Goal: Check status: Check status

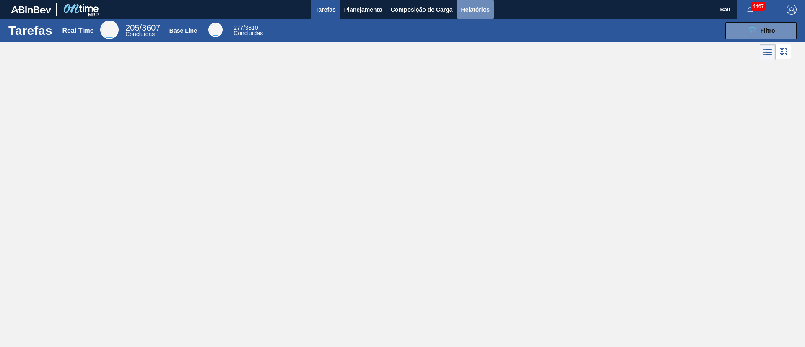
click at [472, 12] on span "Relatórios" at bounding box center [475, 10] width 29 height 10
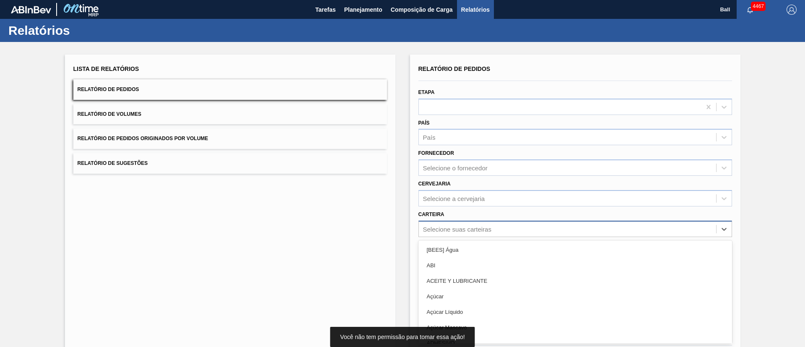
scroll to position [23, 0]
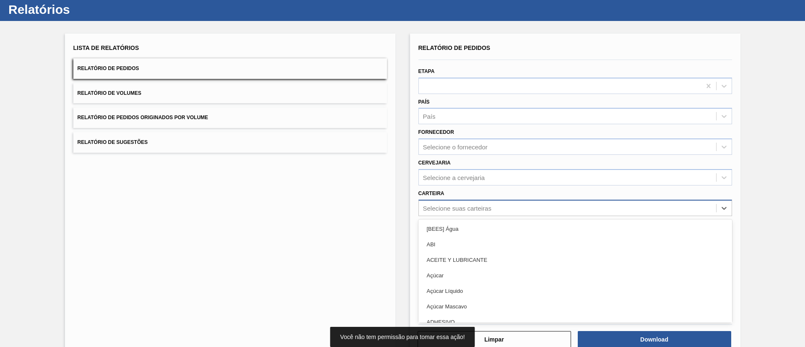
click at [480, 216] on div "option [BEES] Água focused, 1 of 101. 101 results available. Use Up and Down to…" at bounding box center [575, 208] width 314 height 16
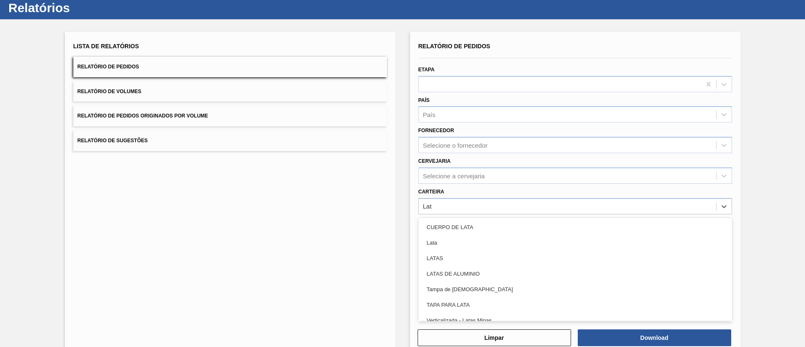
type input "Lata"
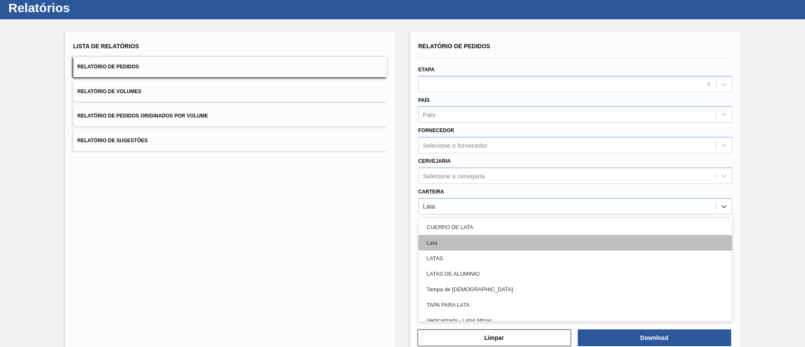
click at [480, 242] on div "Lata" at bounding box center [575, 243] width 314 height 16
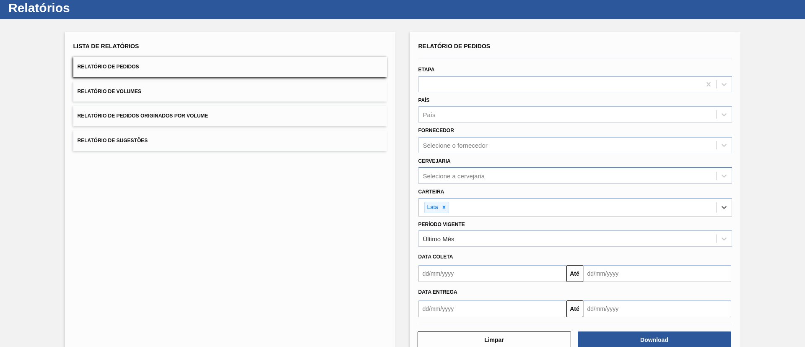
click at [497, 177] on div "Selecione a cervejaria" at bounding box center [567, 175] width 297 height 12
type input "Lages"
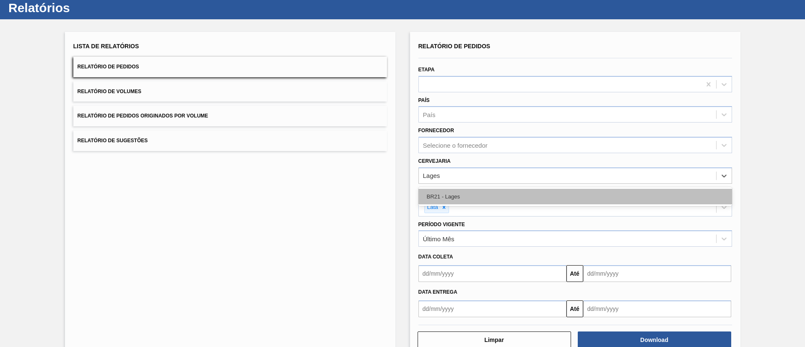
click at [508, 191] on div "BR21 - Lages" at bounding box center [575, 197] width 314 height 16
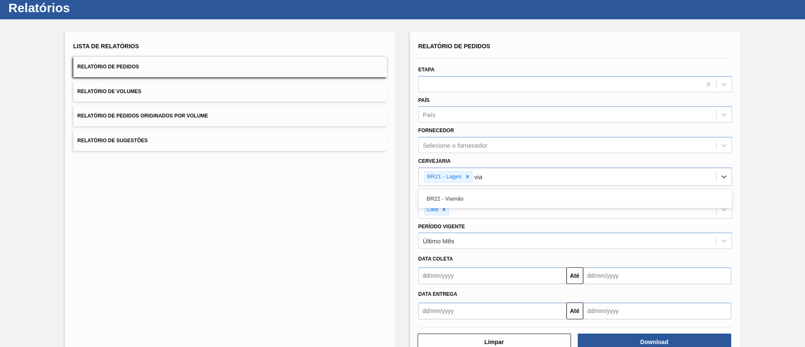
type input "viam"
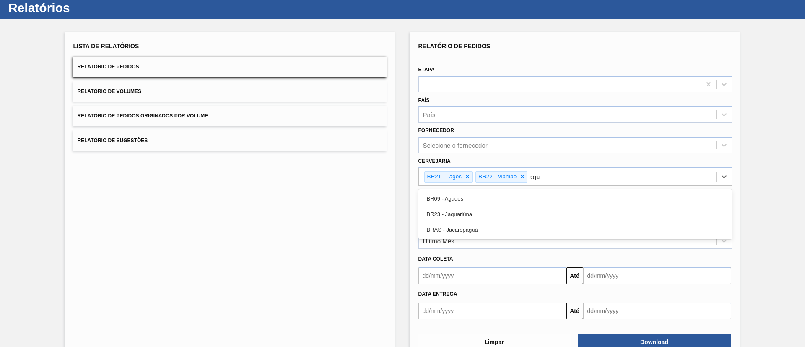
type input "agud"
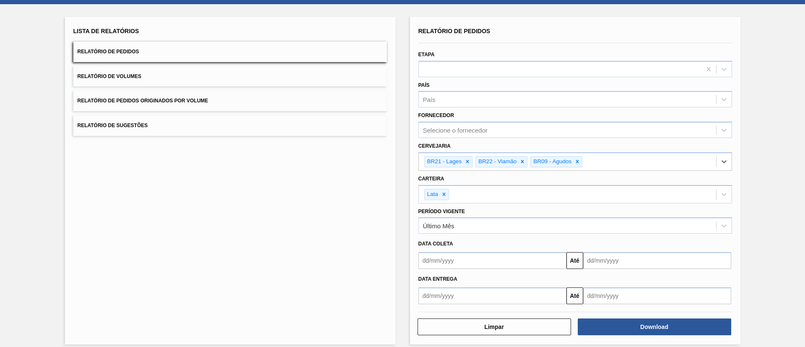
scroll to position [46, 0]
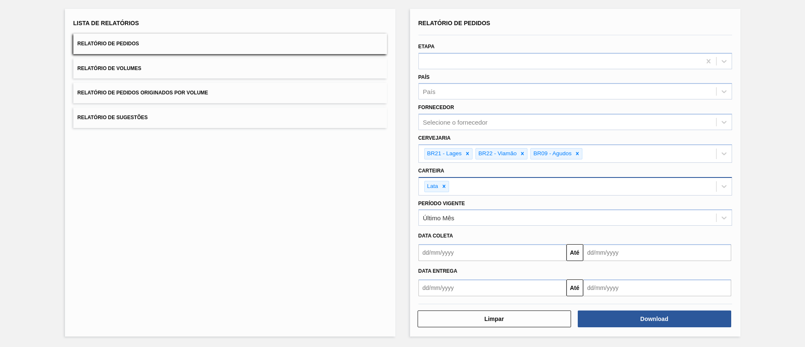
drag, startPoint x: 631, startPoint y: 322, endPoint x: 504, endPoint y: 190, distance: 183.0
click at [504, 190] on div "Relatório de Pedidos Etapa País País Fornecedor Selecione o fornecedor Cervejar…" at bounding box center [575, 172] width 314 height 311
click at [637, 320] on button "Download" at bounding box center [654, 318] width 153 height 17
click at [255, 225] on div "Lista de Relatórios Relatório de Pedidos Relatório de Volumes Relatório de Pedi…" at bounding box center [230, 172] width 330 height 327
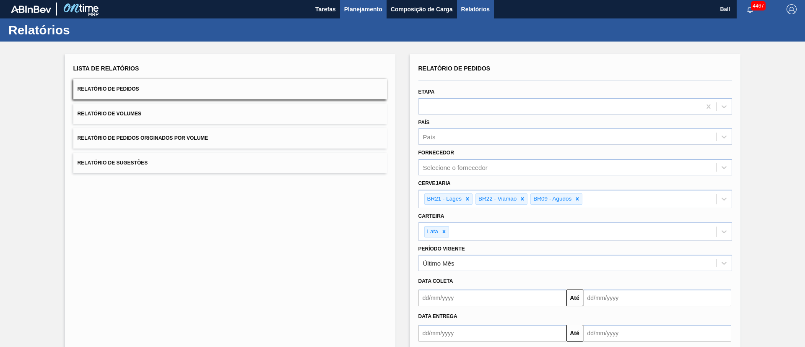
scroll to position [0, 0]
click at [370, 14] on span "Planejamento" at bounding box center [363, 10] width 38 height 10
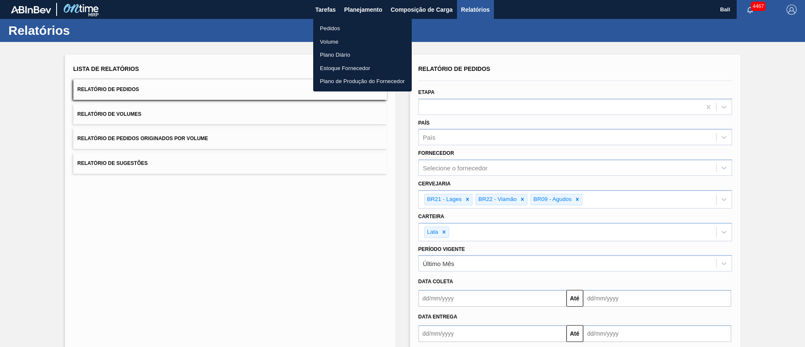
click at [343, 22] on li "Pedidos" at bounding box center [362, 28] width 99 height 13
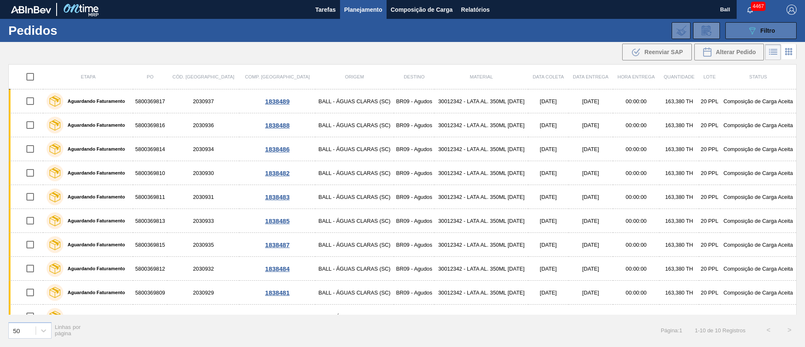
click at [776, 31] on button "089F7B8B-B2A5-4AFE-B5C0-19BA573D28AC Filtro" at bounding box center [760, 30] width 71 height 17
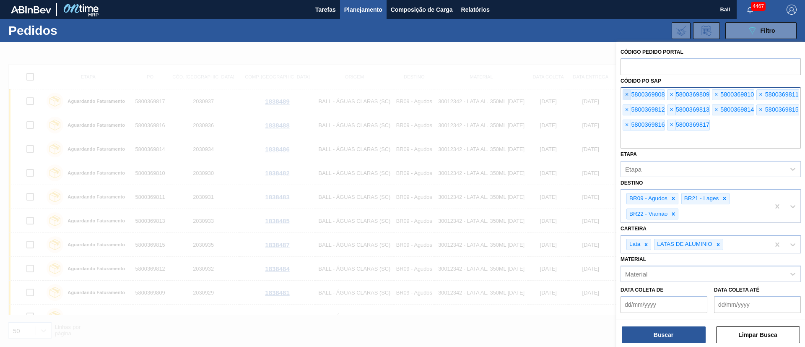
click at [629, 91] on span "×" at bounding box center [627, 95] width 8 height 10
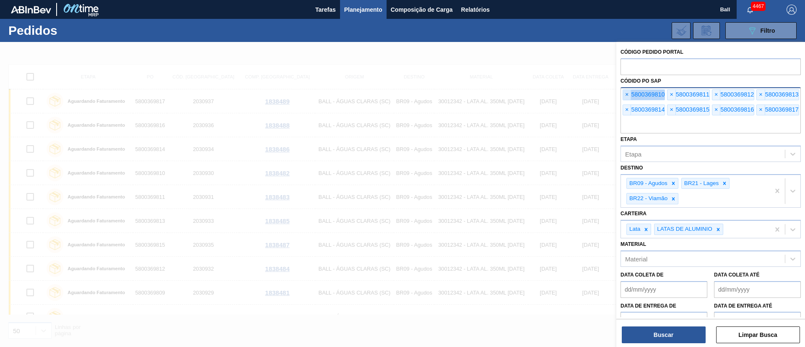
click at [629, 91] on span "×" at bounding box center [627, 95] width 8 height 10
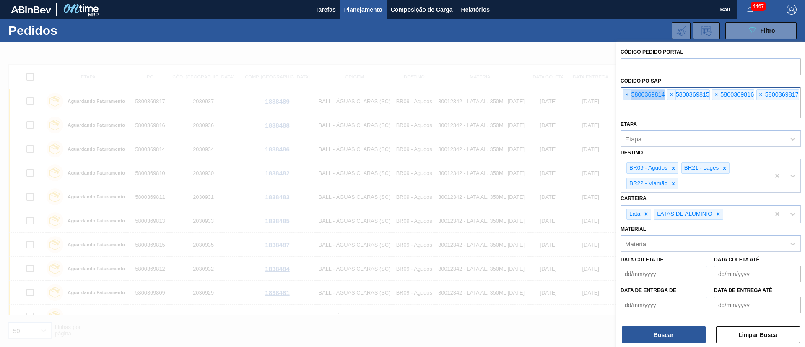
click at [629, 91] on span "×" at bounding box center [627, 95] width 8 height 10
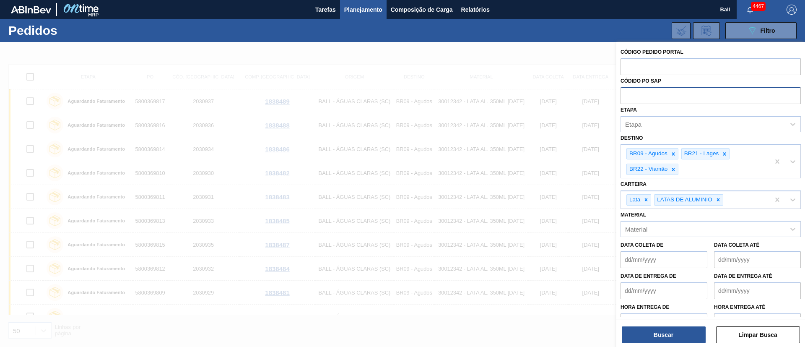
click at [629, 91] on input "text" at bounding box center [711, 95] width 180 height 16
paste input "text"
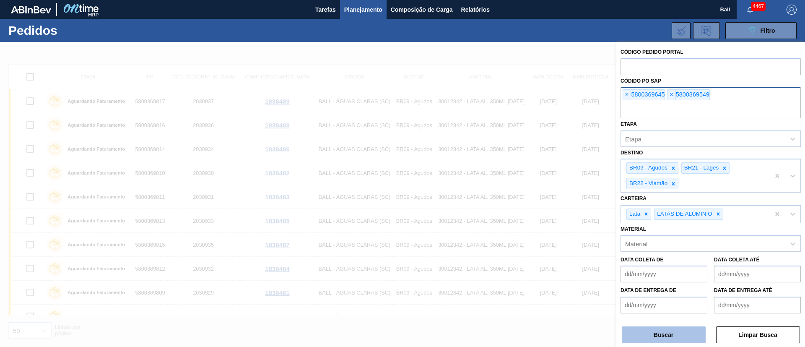
click at [654, 337] on button "Buscar" at bounding box center [664, 334] width 84 height 17
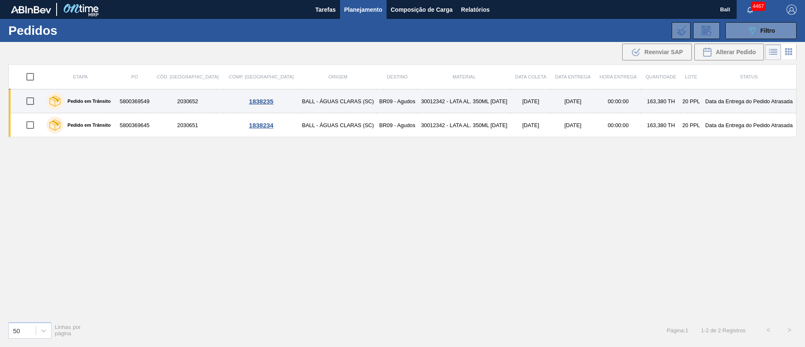
click at [484, 98] on td "30012342 - LATA AL. 350ML BC 429" at bounding box center [464, 101] width 93 height 24
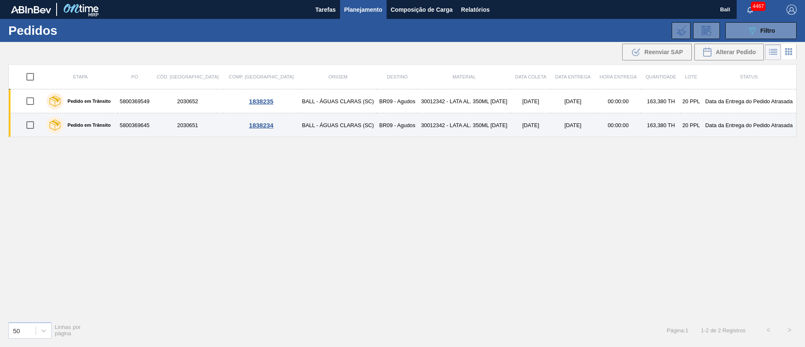
click at [479, 118] on td "30012342 - LATA AL. 350ML BC 429" at bounding box center [464, 125] width 93 height 24
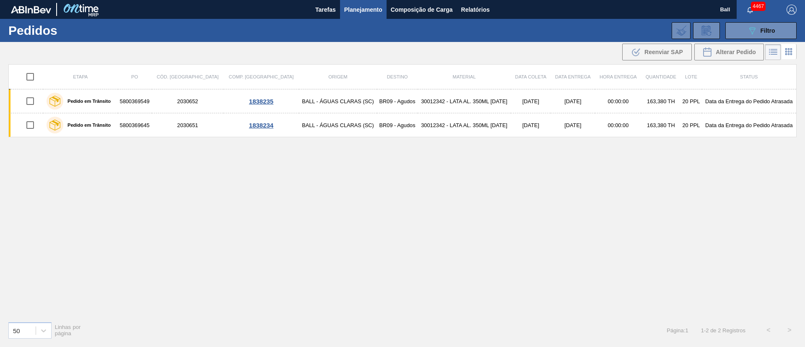
click at [773, 39] on div "089F7B8B-B2A5-4AFE-B5C0-19BA573D28AC Filtro Código Pedido Portal Códido PO SAP …" at bounding box center [467, 30] width 667 height 25
click at [772, 31] on span "Filtro" at bounding box center [768, 30] width 15 height 7
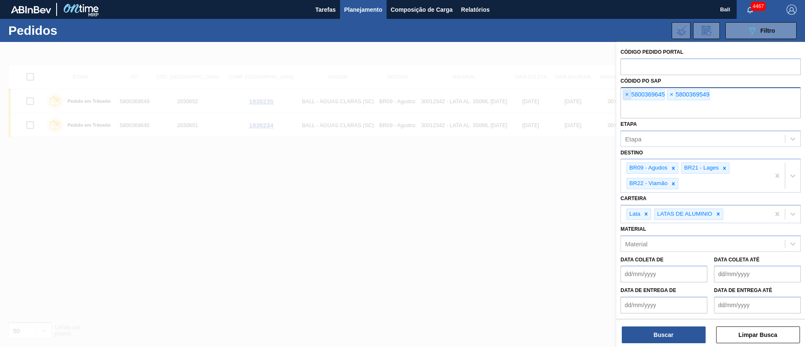
click at [629, 94] on span "×" at bounding box center [627, 95] width 8 height 10
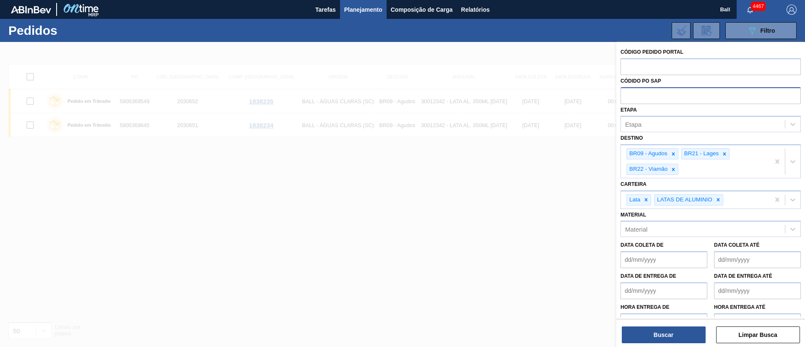
click at [629, 94] on input "text" at bounding box center [711, 95] width 180 height 16
paste input "text"
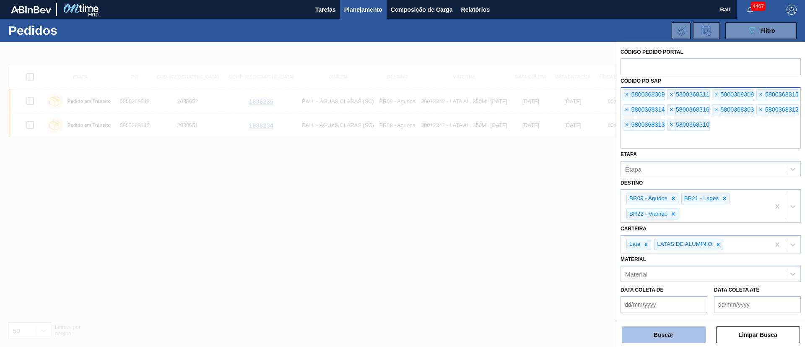
click at [652, 335] on button "Buscar" at bounding box center [664, 334] width 84 height 17
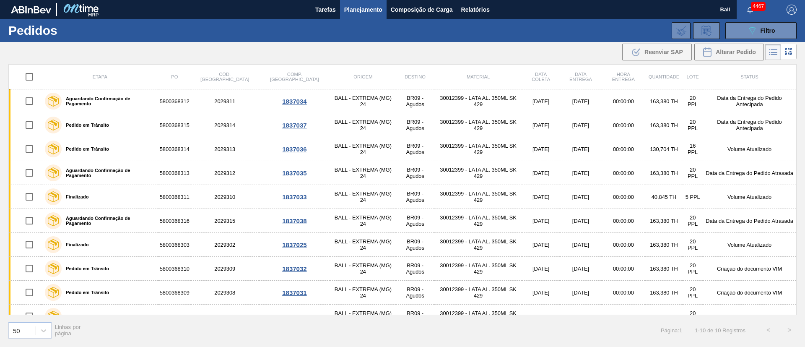
click at [751, 21] on div "089F7B8B-B2A5-4AFE-B5C0-19BA573D28AC Filtro Código Pedido Portal Códido PO SAP …" at bounding box center [467, 30] width 667 height 25
click at [751, 24] on button "089F7B8B-B2A5-4AFE-B5C0-19BA573D28AC Filtro" at bounding box center [760, 30] width 71 height 17
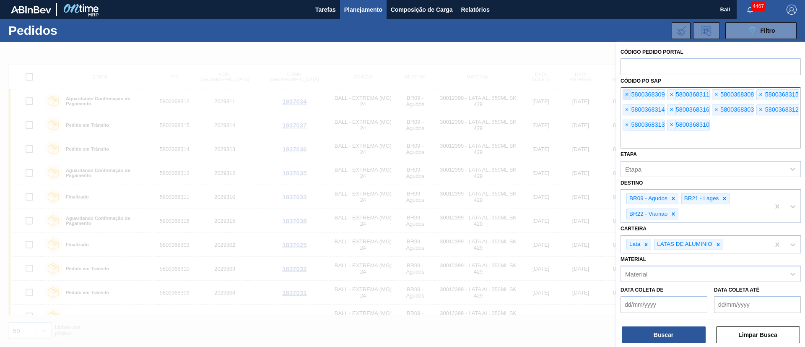
click at [629, 95] on span "×" at bounding box center [627, 95] width 8 height 10
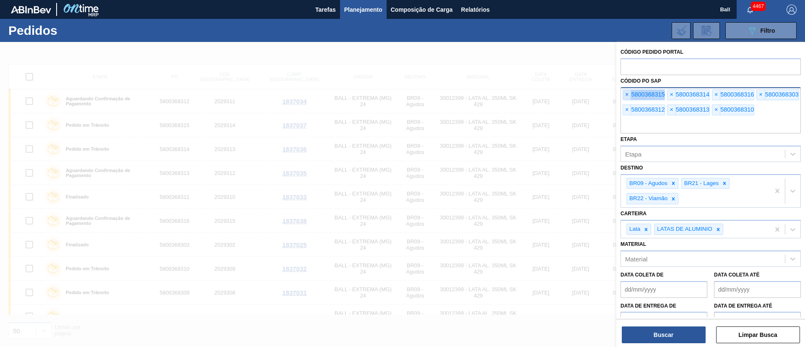
click at [629, 95] on span "×" at bounding box center [627, 95] width 8 height 10
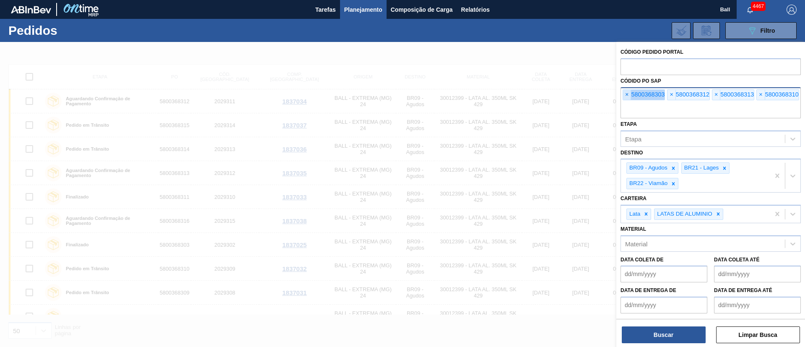
click at [629, 95] on span "×" at bounding box center [627, 95] width 8 height 10
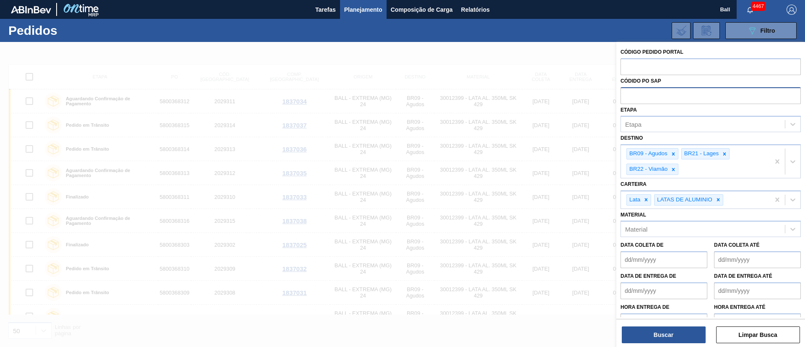
paste input "text"
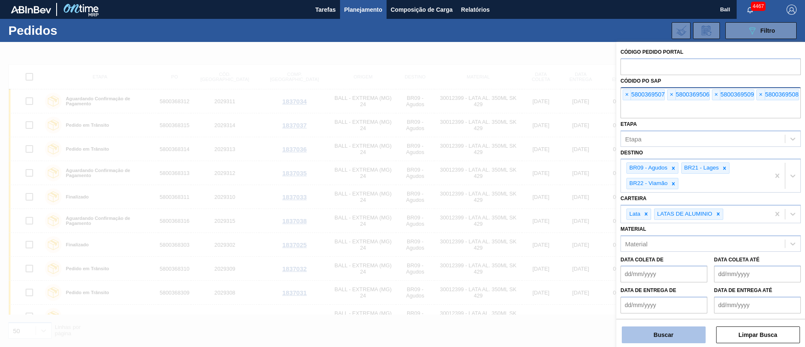
click at [673, 335] on button "Buscar" at bounding box center [664, 334] width 84 height 17
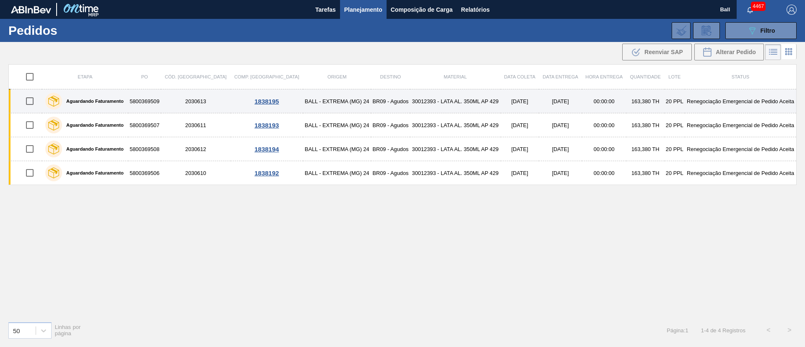
click at [539, 105] on td "27/09/2025" at bounding box center [560, 101] width 43 height 24
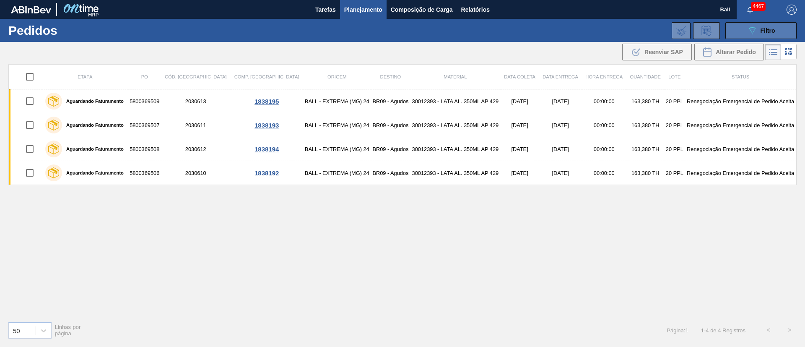
click at [753, 34] on icon "089F7B8B-B2A5-4AFE-B5C0-19BA573D28AC" at bounding box center [752, 31] width 10 height 10
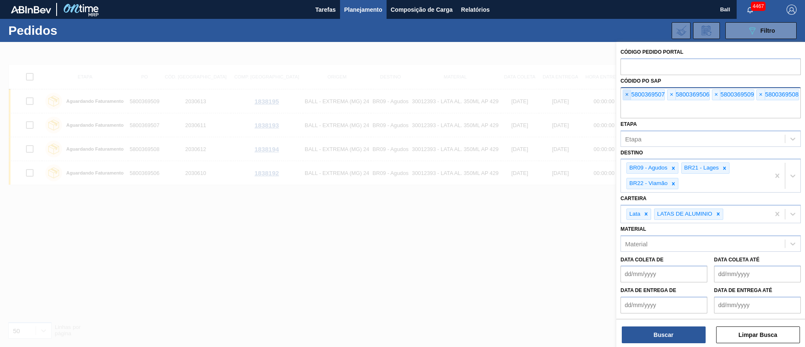
click at [630, 91] on span "×" at bounding box center [627, 95] width 8 height 10
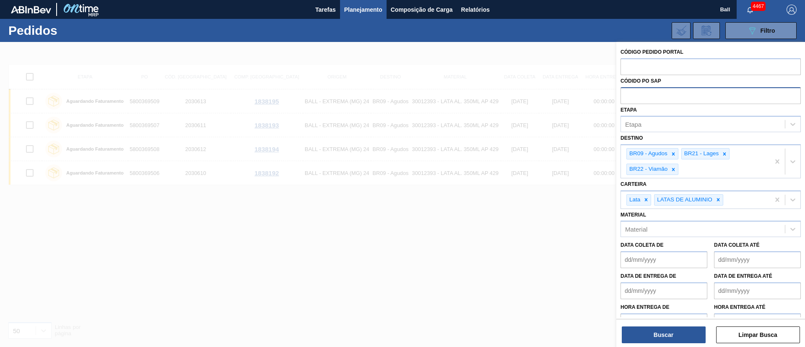
click at [630, 91] on input "text" at bounding box center [711, 95] width 180 height 16
click at [511, 211] on div at bounding box center [402, 215] width 805 height 347
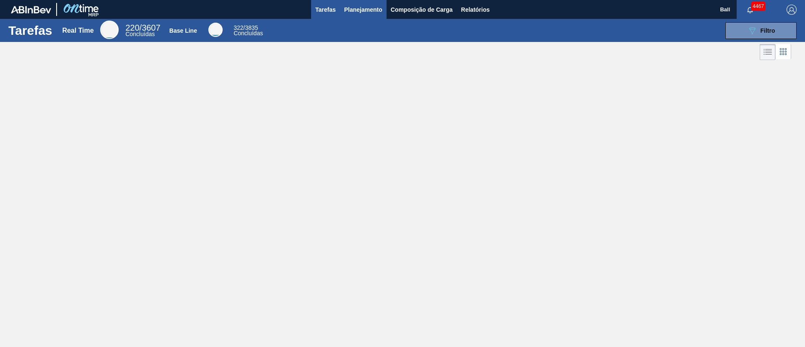
click at [362, 12] on span "Planejamento" at bounding box center [363, 10] width 38 height 10
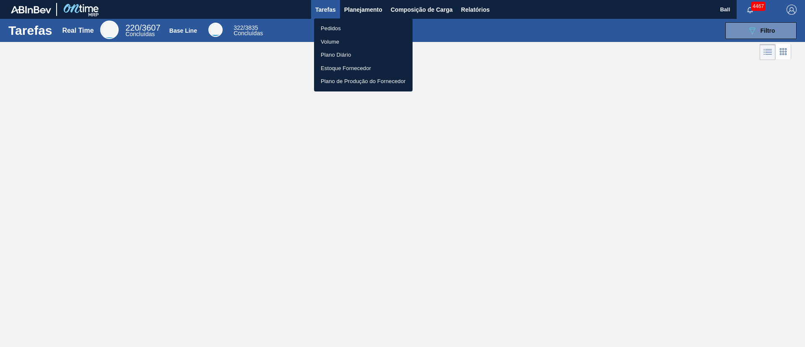
click at [348, 23] on li "Pedidos" at bounding box center [363, 28] width 99 height 13
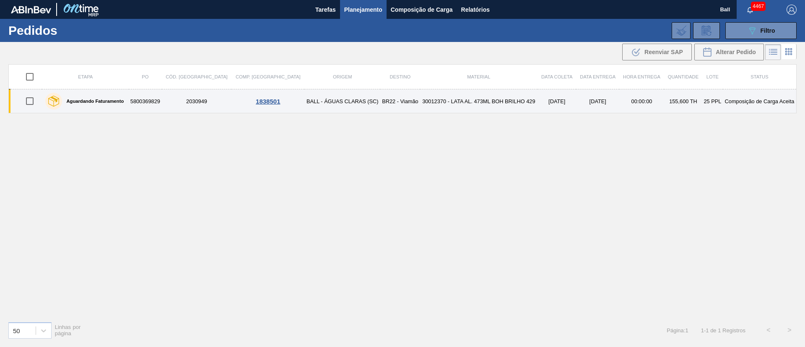
click at [546, 104] on td "24/09/2025" at bounding box center [557, 101] width 39 height 24
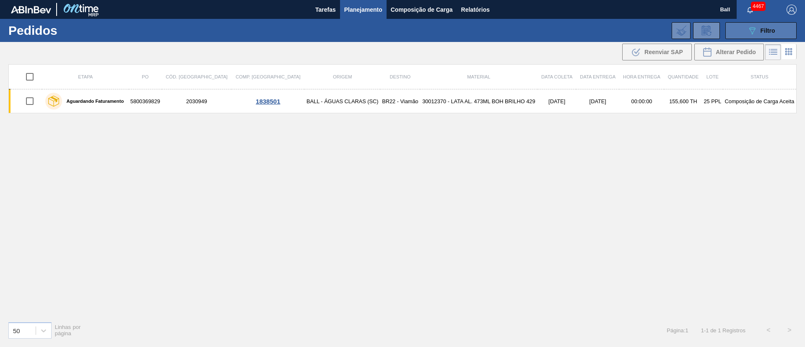
click at [744, 33] on button "089F7B8B-B2A5-4AFE-B5C0-19BA573D28AC Filtro" at bounding box center [760, 30] width 71 height 17
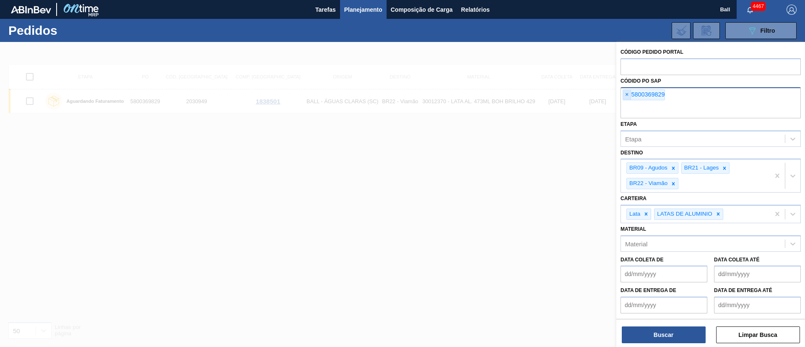
click at [629, 93] on span "×" at bounding box center [627, 95] width 8 height 10
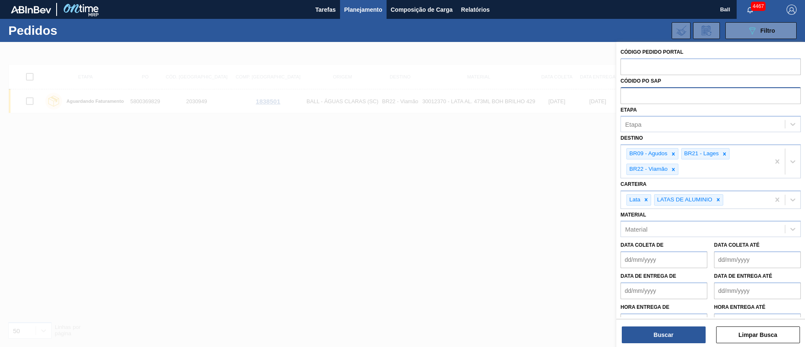
paste input "text"
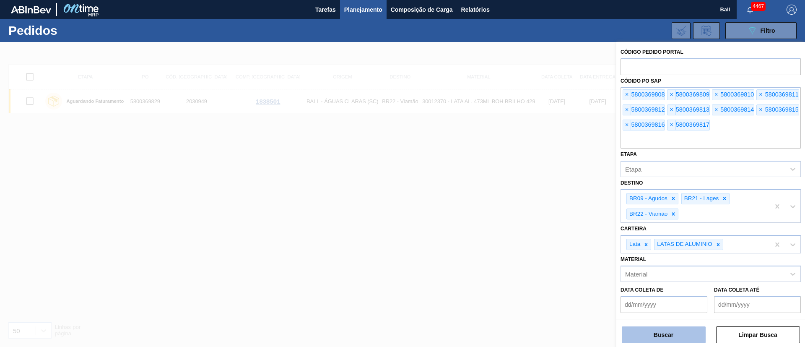
click at [669, 332] on button "Buscar" at bounding box center [664, 334] width 84 height 17
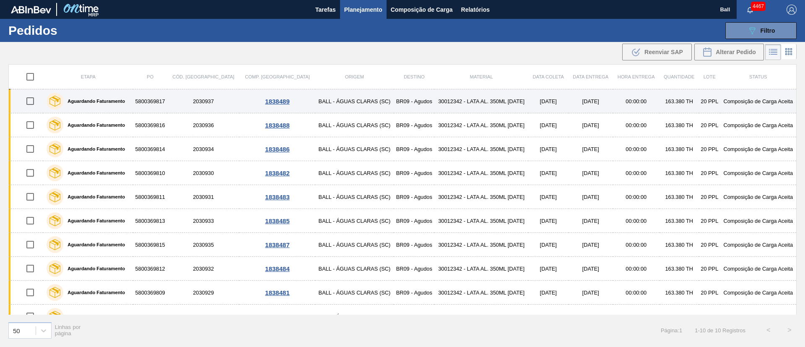
click at [528, 106] on td "[DATE]" at bounding box center [548, 101] width 40 height 24
click at [434, 106] on td "30012342 - LATA AL. 350ML [DATE]" at bounding box center [481, 101] width 94 height 24
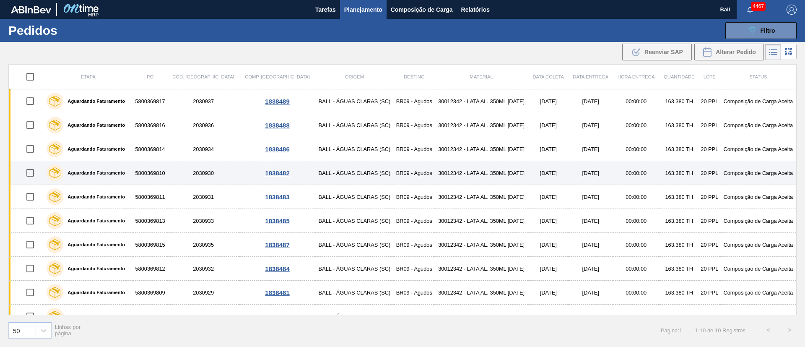
click at [330, 171] on td "BALL - ÁGUAS CLARAS (SC)" at bounding box center [354, 173] width 78 height 24
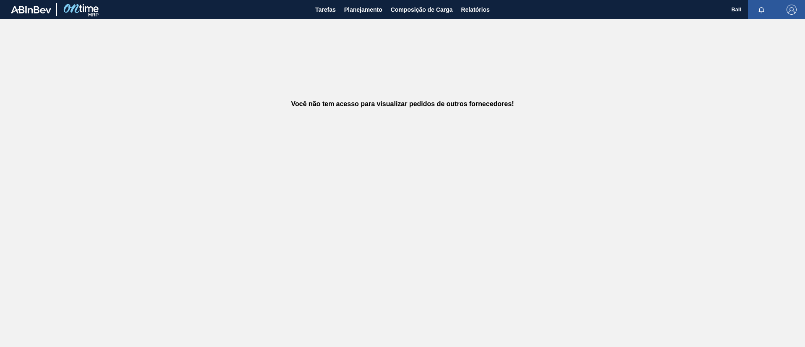
click at [472, 140] on div "Você não tem acesso para visualizar pedidos de outros fornecedores!" at bounding box center [402, 104] width 805 height 170
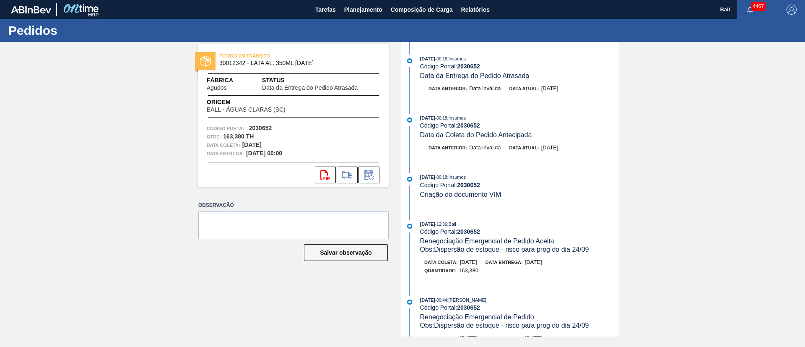
drag, startPoint x: 578, startPoint y: 87, endPoint x: 432, endPoint y: 56, distance: 149.1
click at [427, 53] on div "[DATE] 00:18 : Insumos Código Portal: 2030652 Data da Entrega do Pedido Atrasad…" at bounding box center [511, 189] width 216 height 294
click at [549, 121] on div "[DATE] 00:18 : Insumos" at bounding box center [519, 118] width 199 height 8
